Goal: Information Seeking & Learning: Understand process/instructions

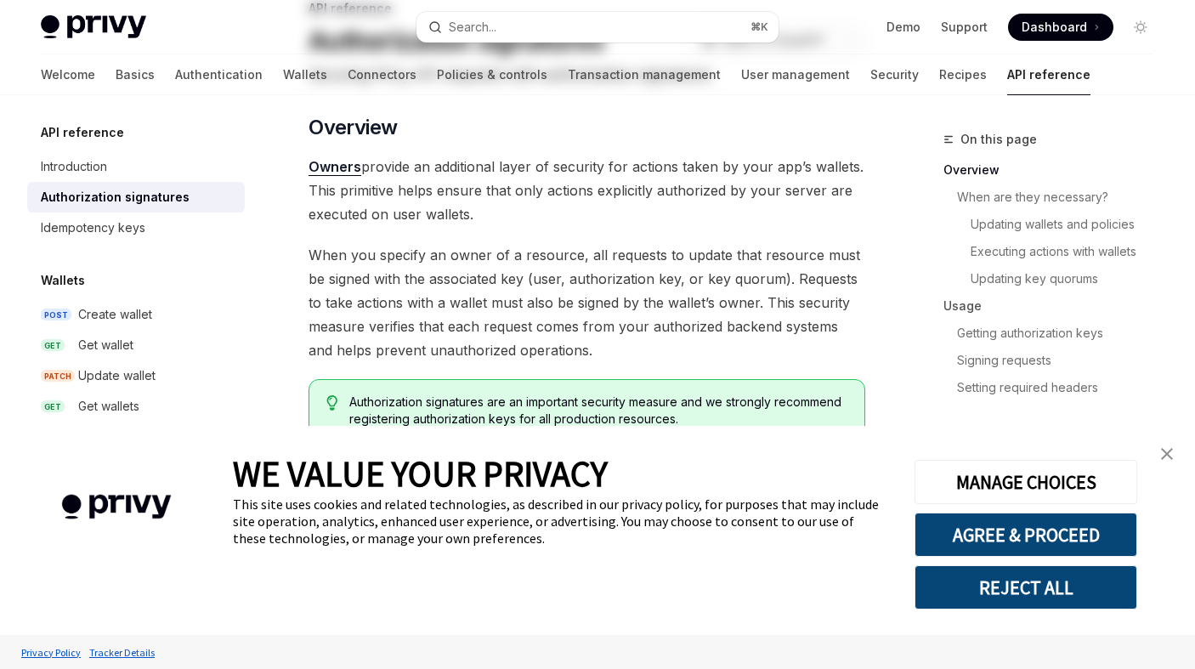
scroll to position [297, 0]
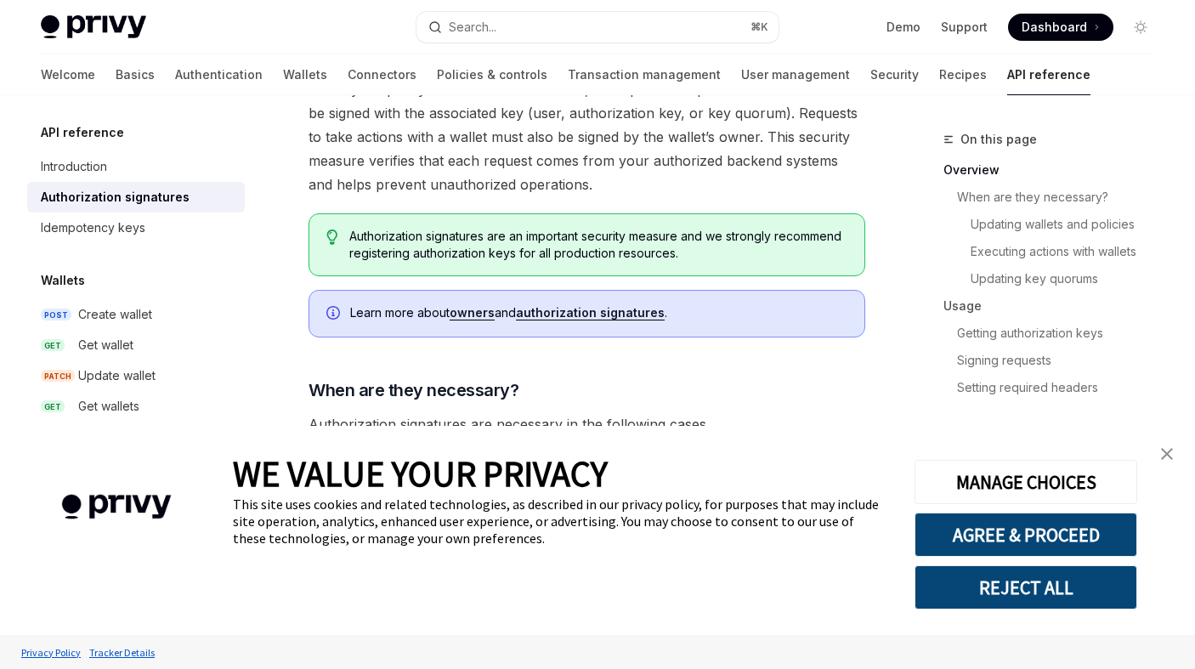
click at [1166, 446] on link "close banner" at bounding box center [1167, 454] width 34 height 34
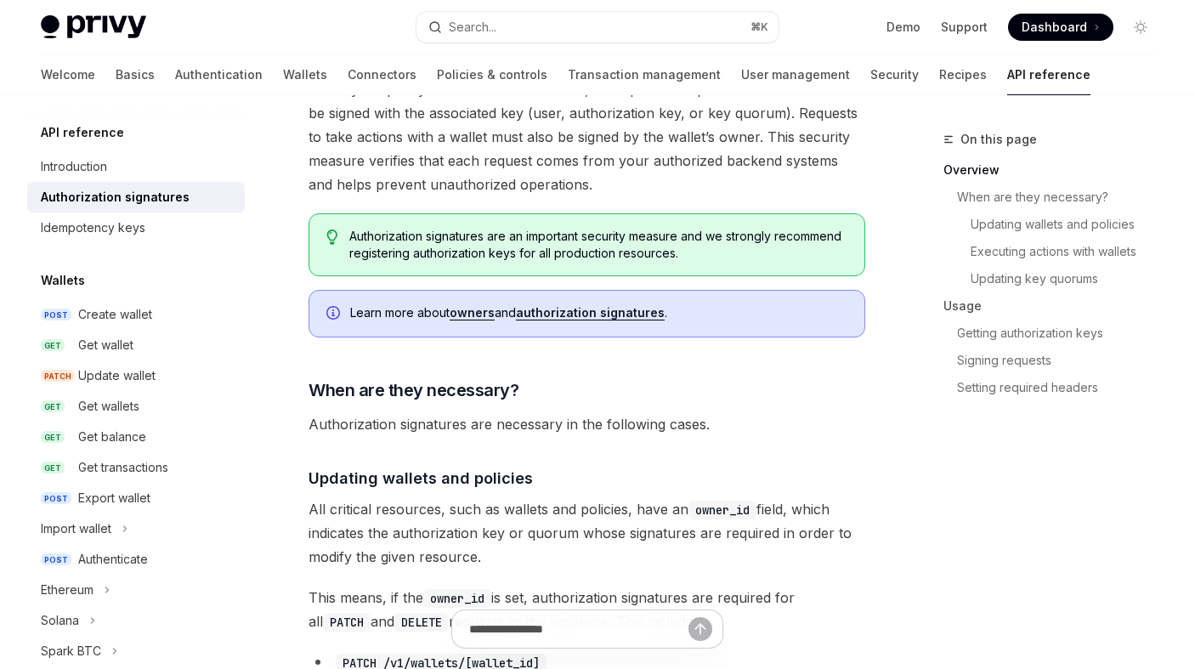
type textarea "*"
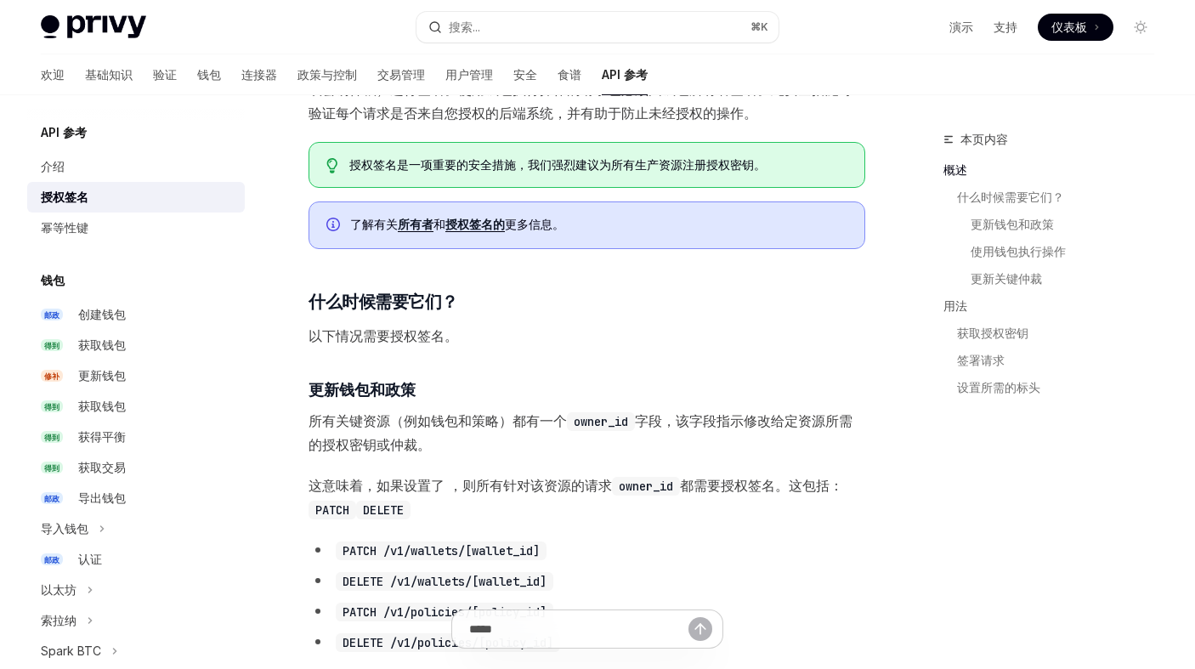
click at [647, 329] on span "以下情况需要授权签名。" at bounding box center [586, 336] width 557 height 24
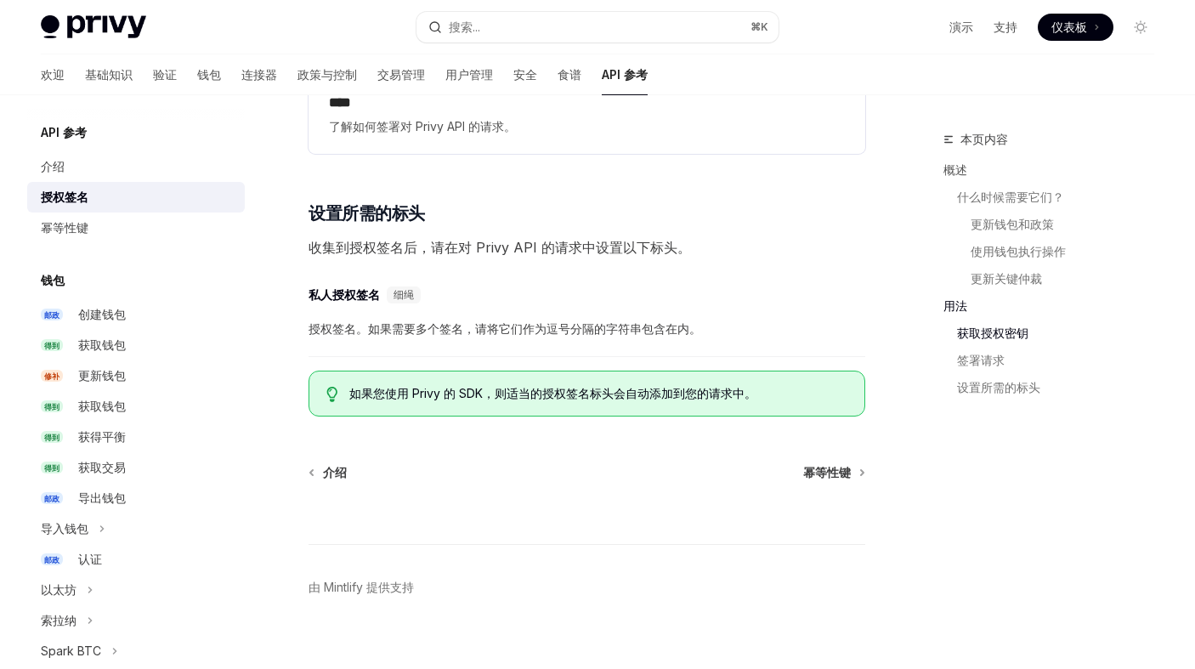
scroll to position [2581, 0]
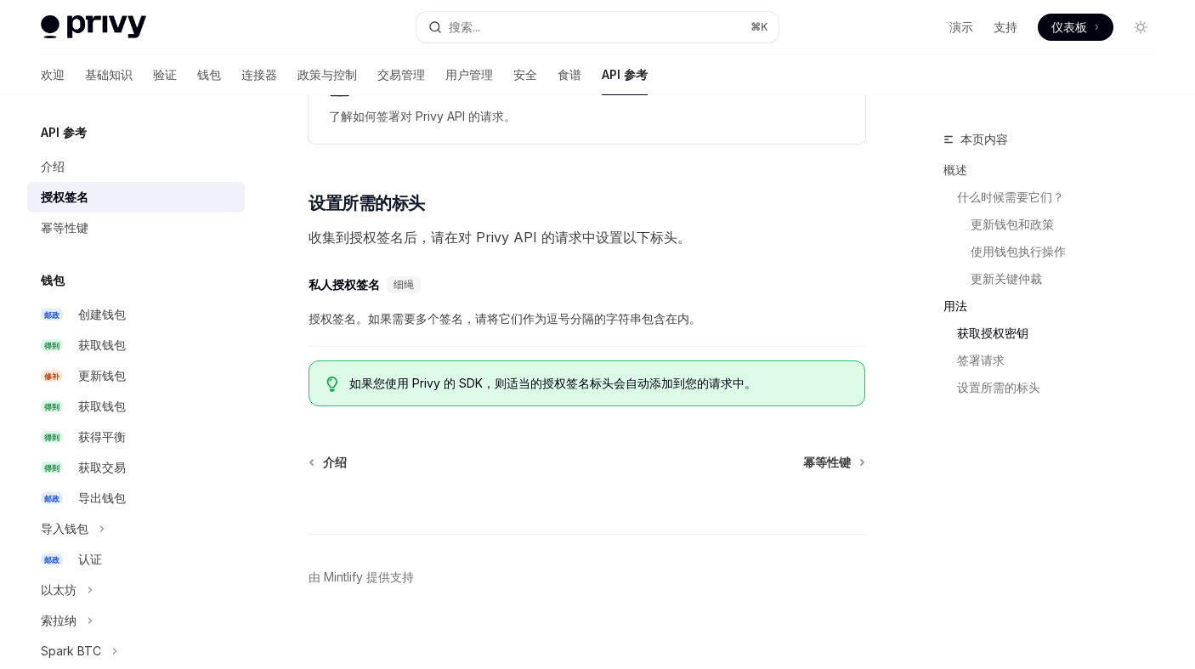
click at [614, 478] on div at bounding box center [586, 502] width 557 height 63
